Goal: Task Accomplishment & Management: Use online tool/utility

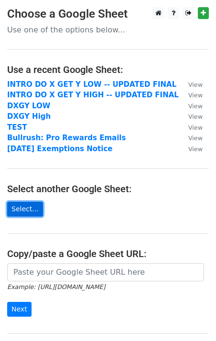
click at [35, 214] on link "Select..." at bounding box center [25, 209] width 36 height 15
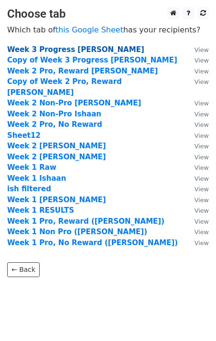
click at [63, 49] on strong "Week 3 Progress Jess" at bounding box center [75, 49] width 137 height 9
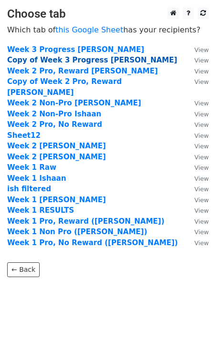
click at [64, 59] on strong "Copy of Week 3 Progress Meredith" at bounding box center [92, 60] width 170 height 9
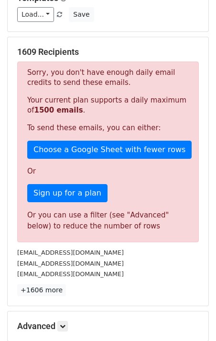
scroll to position [121, 0]
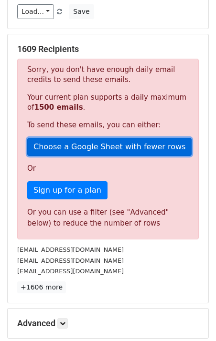
click at [106, 138] on link "Choose a Google Sheet with fewer rows" at bounding box center [109, 147] width 164 height 18
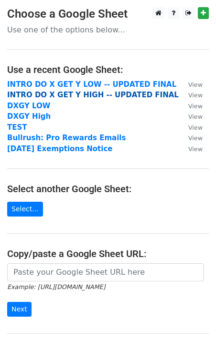
click at [108, 93] on strong "INTRO DO X GET Y HIGH -- UPDATED FINAL" at bounding box center [92, 95] width 171 height 9
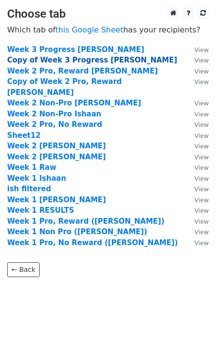
click at [80, 60] on strong "Copy of Week 3 Progress Meredith" at bounding box center [92, 60] width 170 height 9
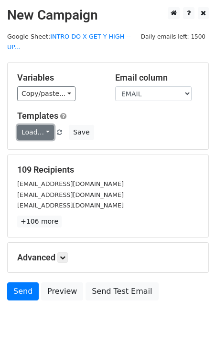
click at [42, 125] on link "Load..." at bounding box center [35, 132] width 37 height 15
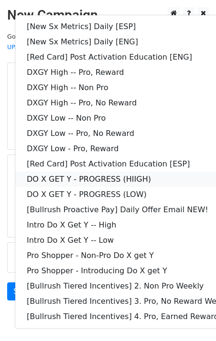
click at [123, 172] on link "DO X GET Y - PROGRESS (HIIGH)" at bounding box center [137, 179] width 245 height 15
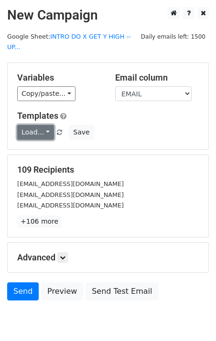
click at [42, 125] on link "Load..." at bounding box center [35, 132] width 37 height 15
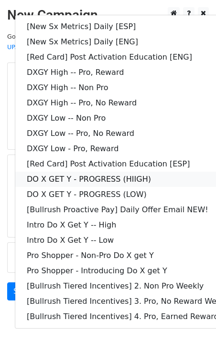
click at [123, 172] on link "DO X GET Y - PROGRESS (HIIGH)" at bounding box center [137, 179] width 245 height 15
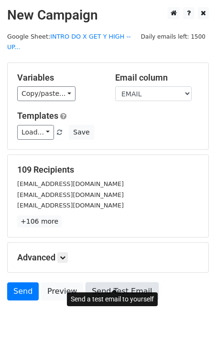
click at [107, 285] on link "Send Test Email" at bounding box center [121, 292] width 73 height 18
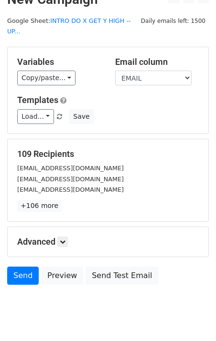
scroll to position [19, 0]
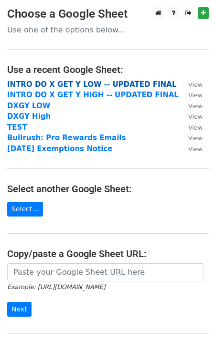
click at [95, 85] on strong "INTRO DO X GET Y LOW -- UPDATED FINAL" at bounding box center [91, 84] width 169 height 9
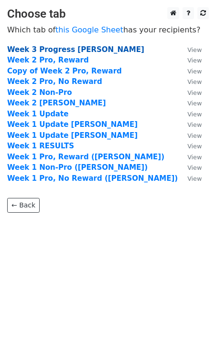
click at [72, 51] on strong "Week 3 Progress [PERSON_NAME]" at bounding box center [75, 49] width 137 height 9
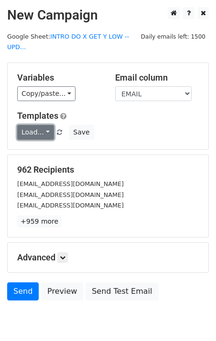
click at [31, 128] on link "Load..." at bounding box center [35, 132] width 37 height 15
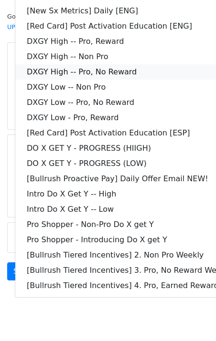
scroll to position [7, 0]
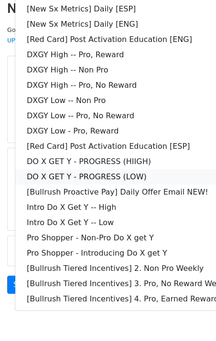
click at [89, 176] on link "DO X GET Y - PROGRESS (LOW)" at bounding box center [137, 177] width 245 height 15
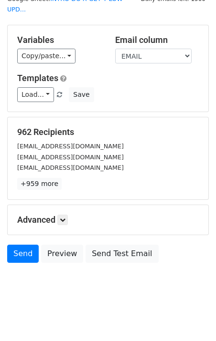
scroll to position [40, 0]
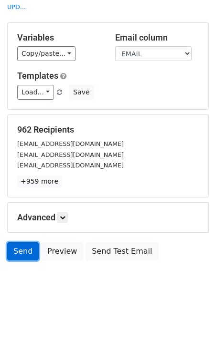
click at [29, 246] on link "Send" at bounding box center [23, 252] width 32 height 18
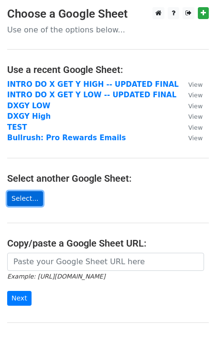
click at [29, 202] on link "Select..." at bounding box center [25, 198] width 36 height 15
click at [32, 194] on link "Select..." at bounding box center [25, 198] width 36 height 15
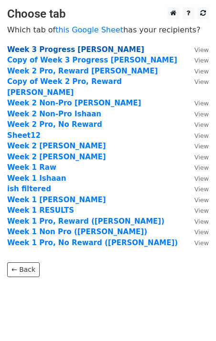
click at [69, 50] on strong "Week 3 Progress [PERSON_NAME]" at bounding box center [75, 49] width 137 height 9
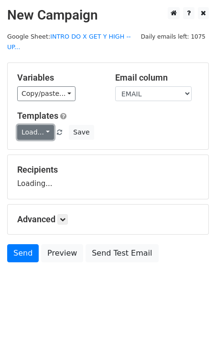
click at [48, 125] on link "Load..." at bounding box center [35, 132] width 37 height 15
